Goal: Task Accomplishment & Management: Manage account settings

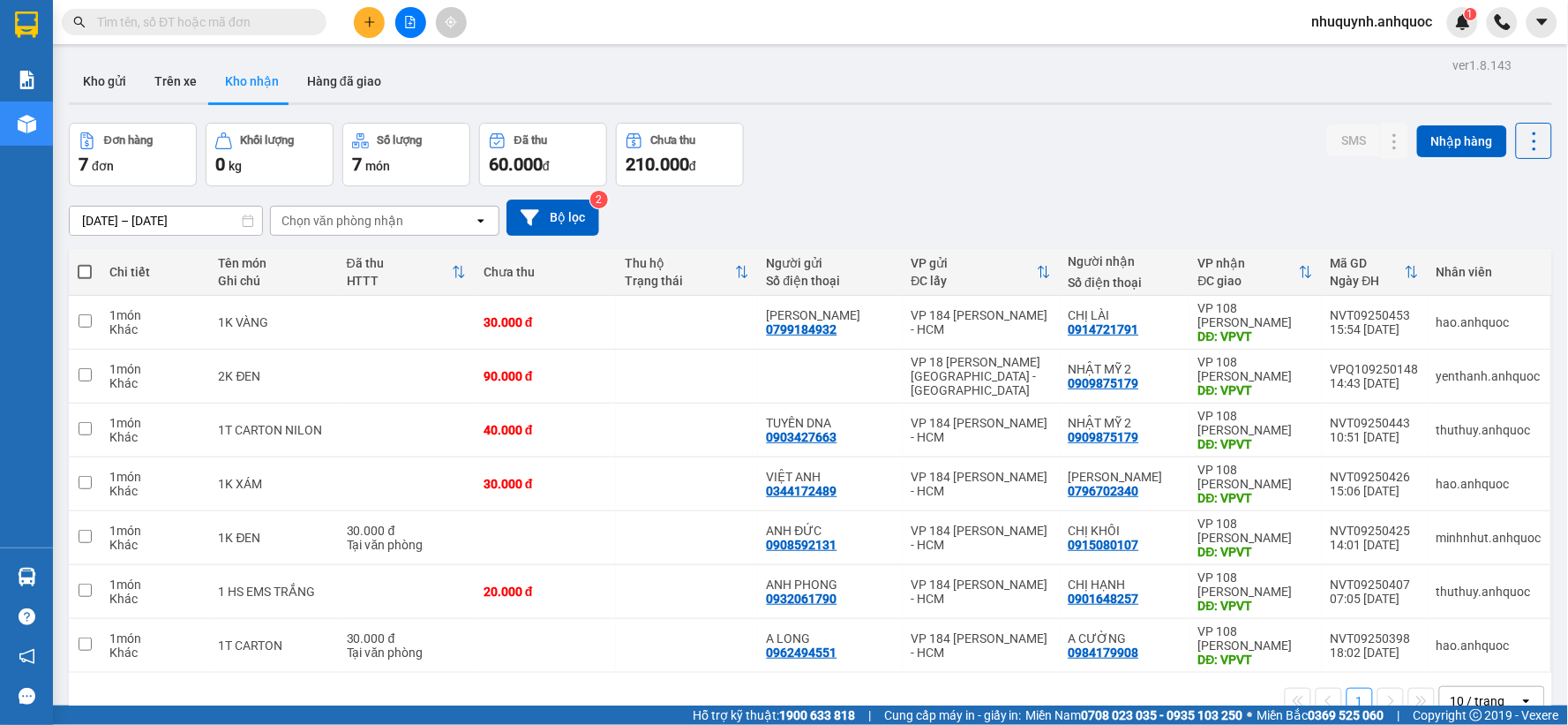
click at [1361, 30] on span "nhuquynh.anhquoc" at bounding box center [1372, 22] width 149 height 22
click at [1338, 49] on span "Đăng xuất" at bounding box center [1380, 55] width 113 height 20
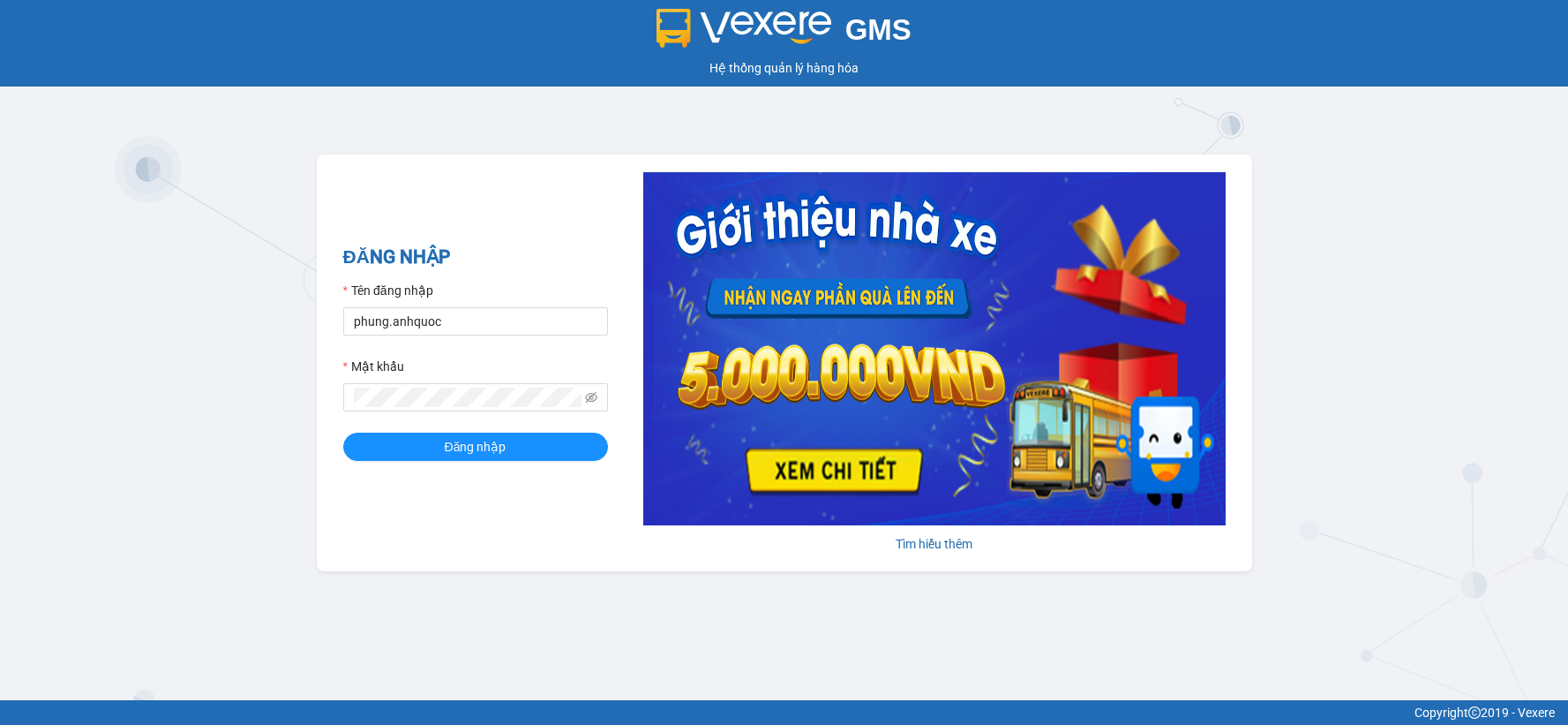
click at [1372, 59] on div "Hệ thống quản lý hàng hóa" at bounding box center [783, 68] width 1559 height 20
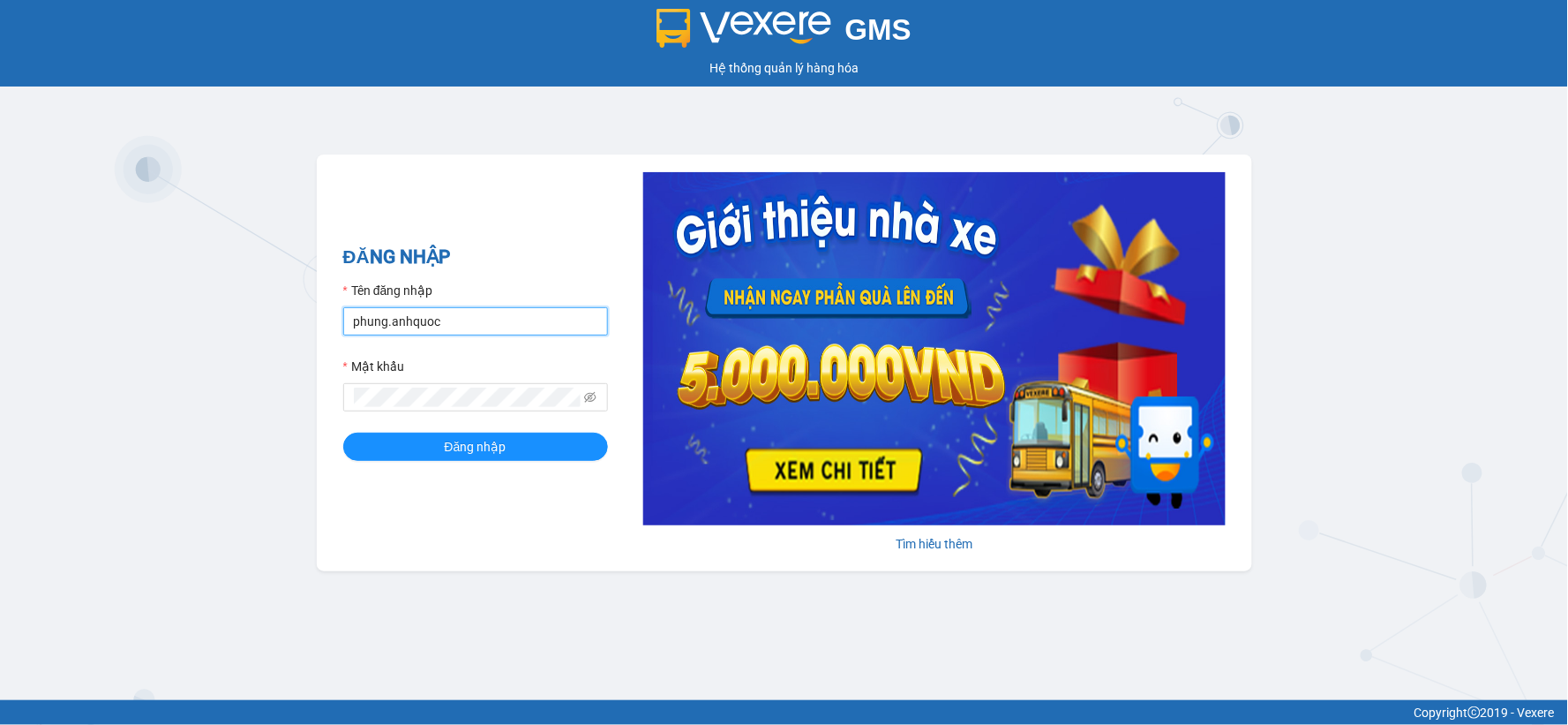
click at [496, 329] on input "phung.anhquoc" at bounding box center [475, 321] width 264 height 29
type input "baongoc.anhquoc"
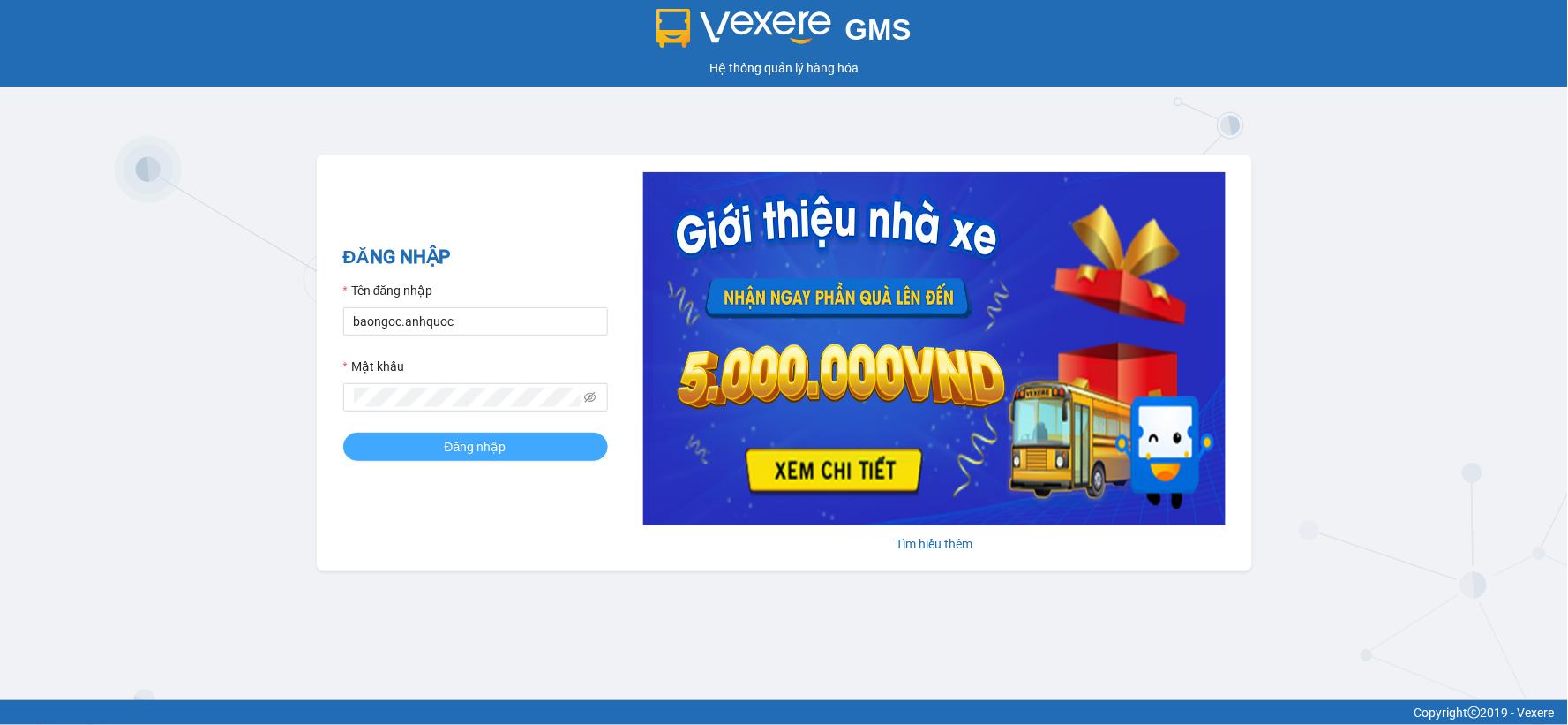
click at [491, 449] on span "Đăng nhập" at bounding box center [475, 447] width 62 height 20
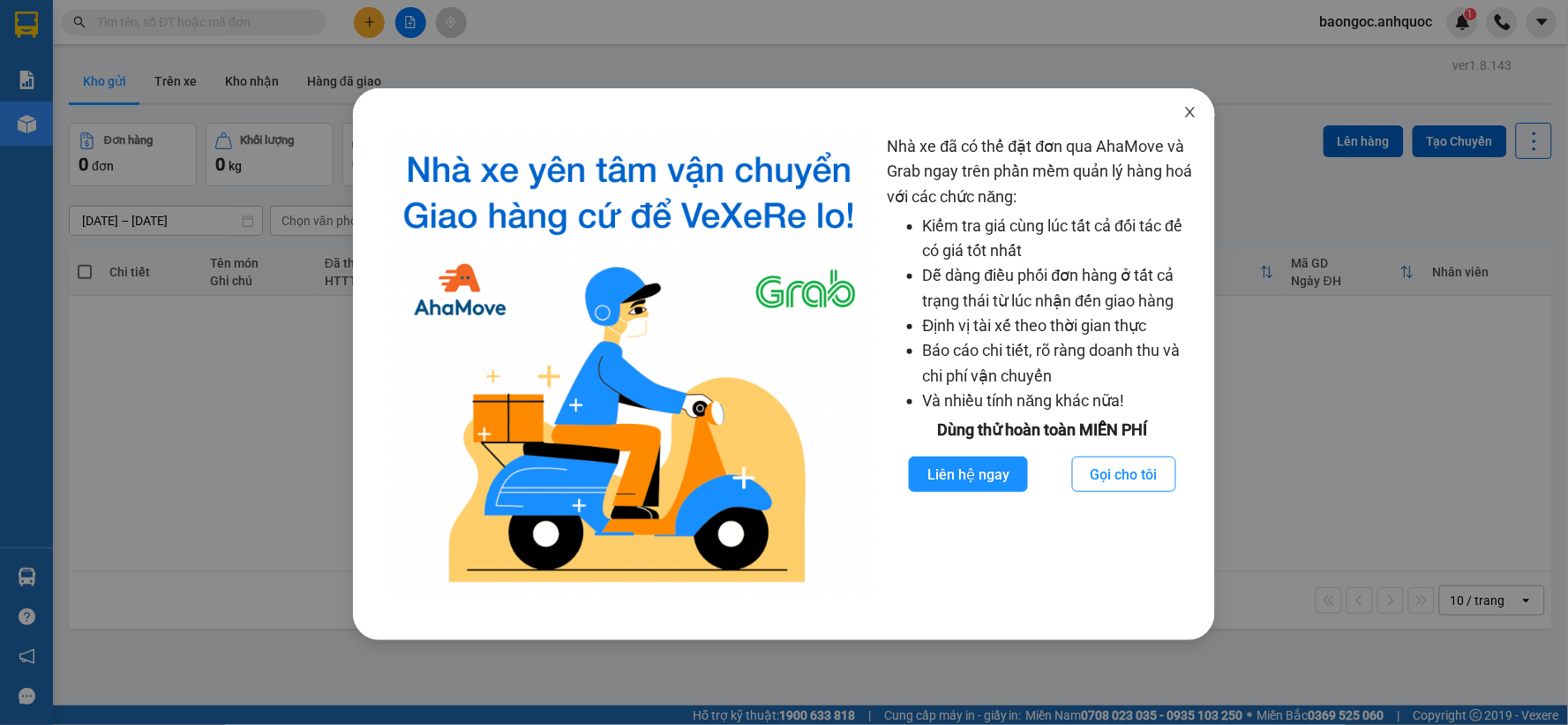
click at [1188, 104] on span "Close" at bounding box center [1190, 112] width 49 height 49
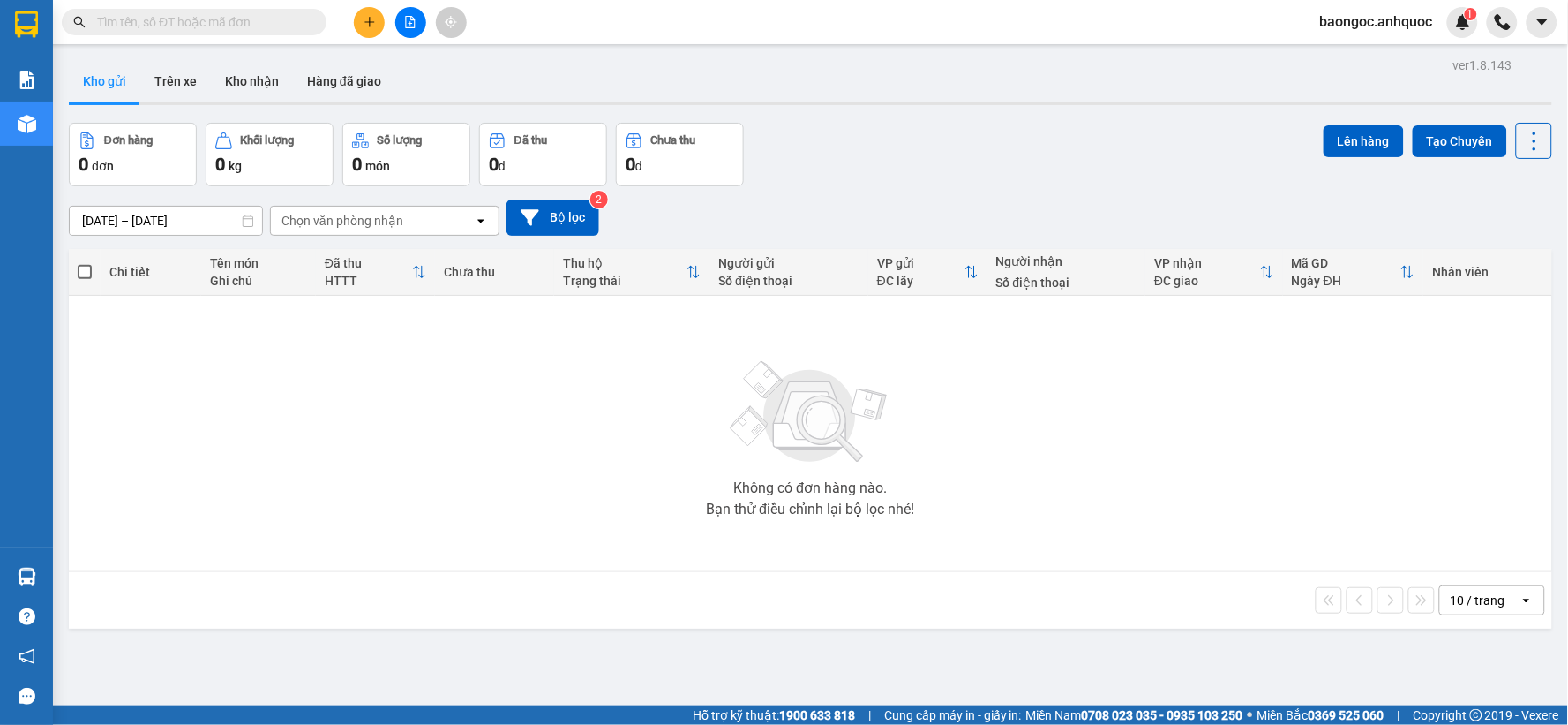
click at [130, 71] on button "Kho gửi" at bounding box center [105, 81] width 71 height 42
click at [153, 73] on button "Trên xe" at bounding box center [176, 81] width 71 height 42
